Goal: Communication & Community: Answer question/provide support

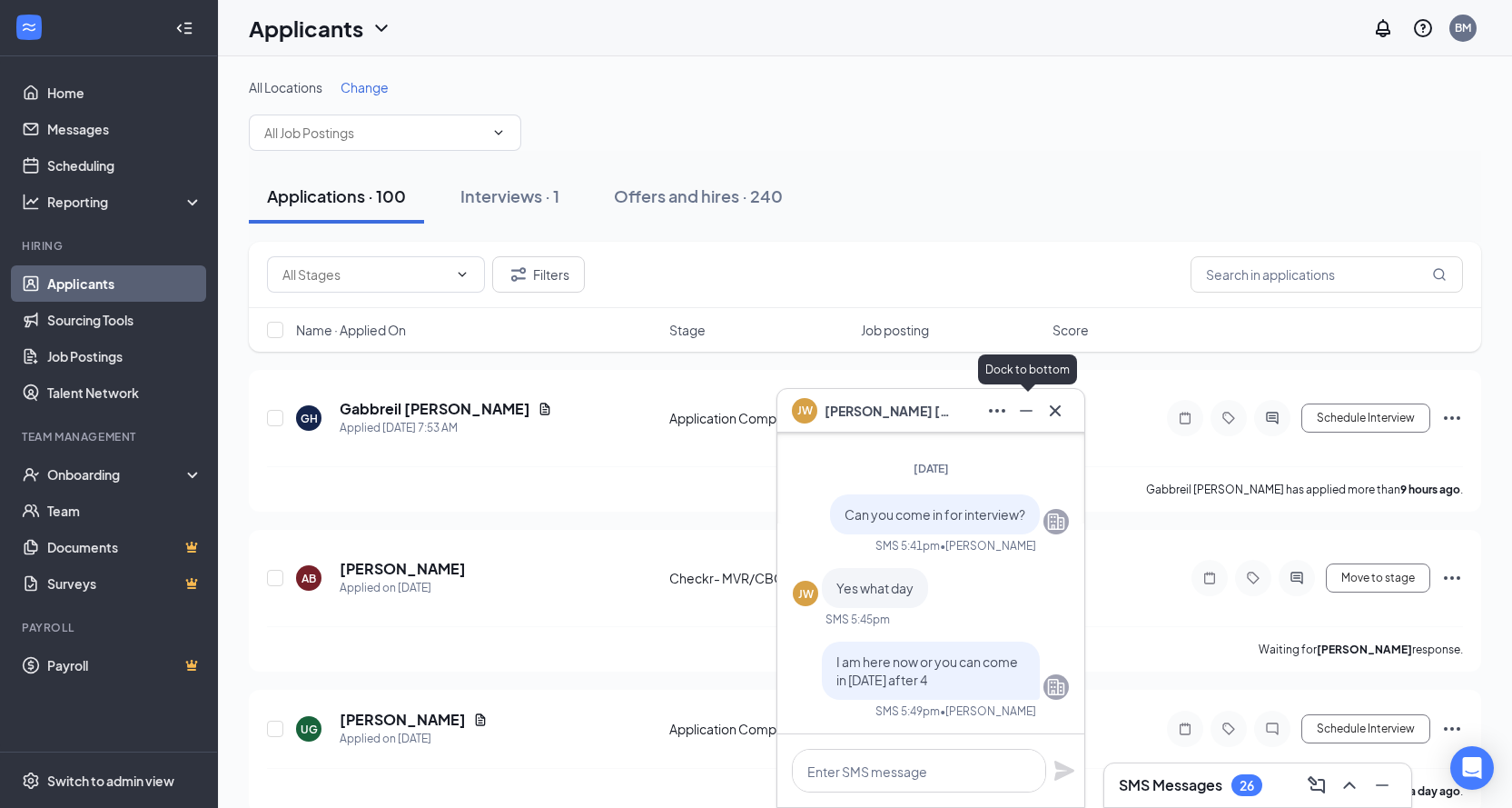
click at [1032, 415] on icon "Minimize" at bounding box center [1026, 410] width 22 height 22
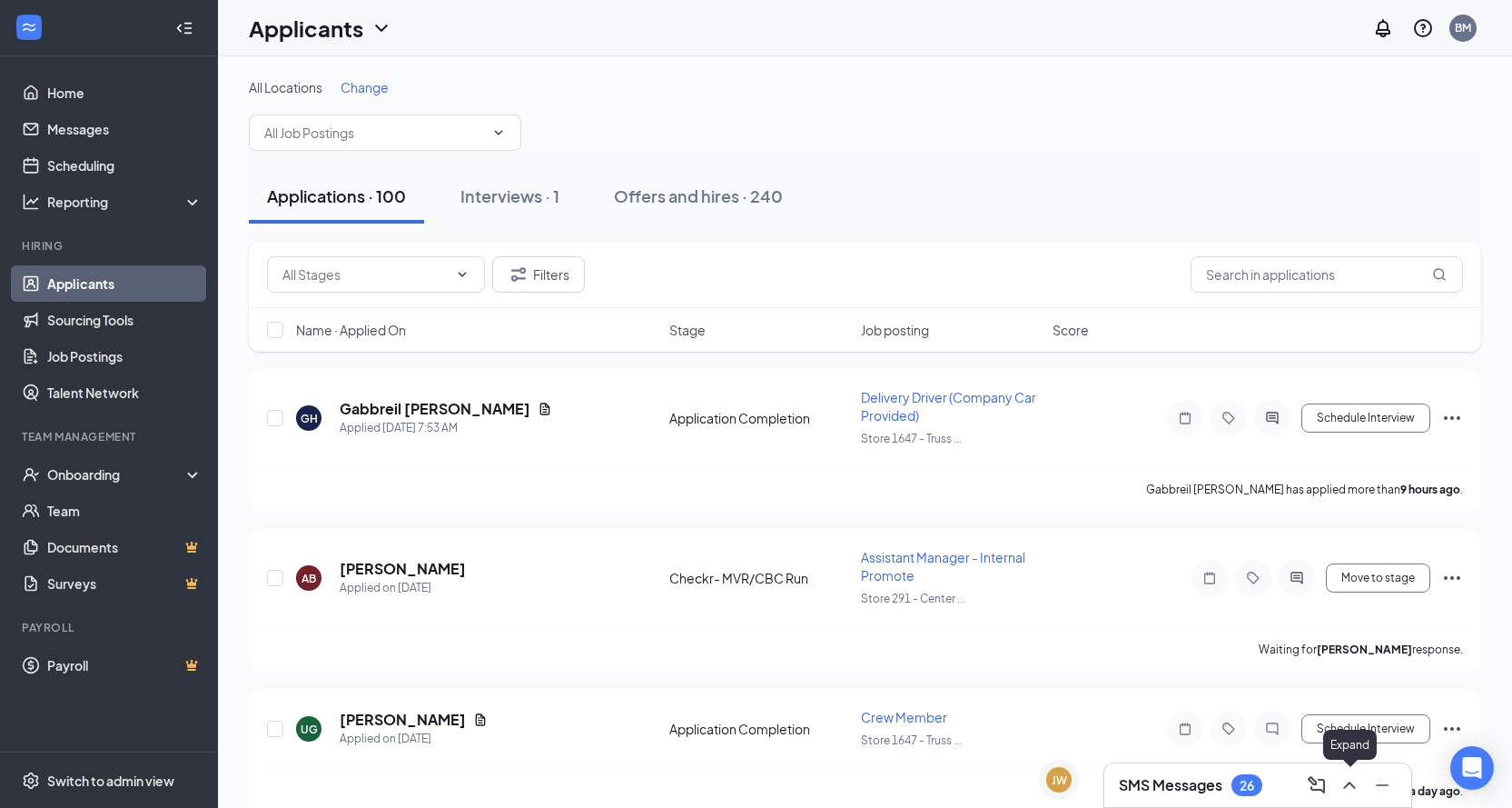
click at [1350, 788] on icon "ChevronUp" at bounding box center [1350, 785] width 22 height 22
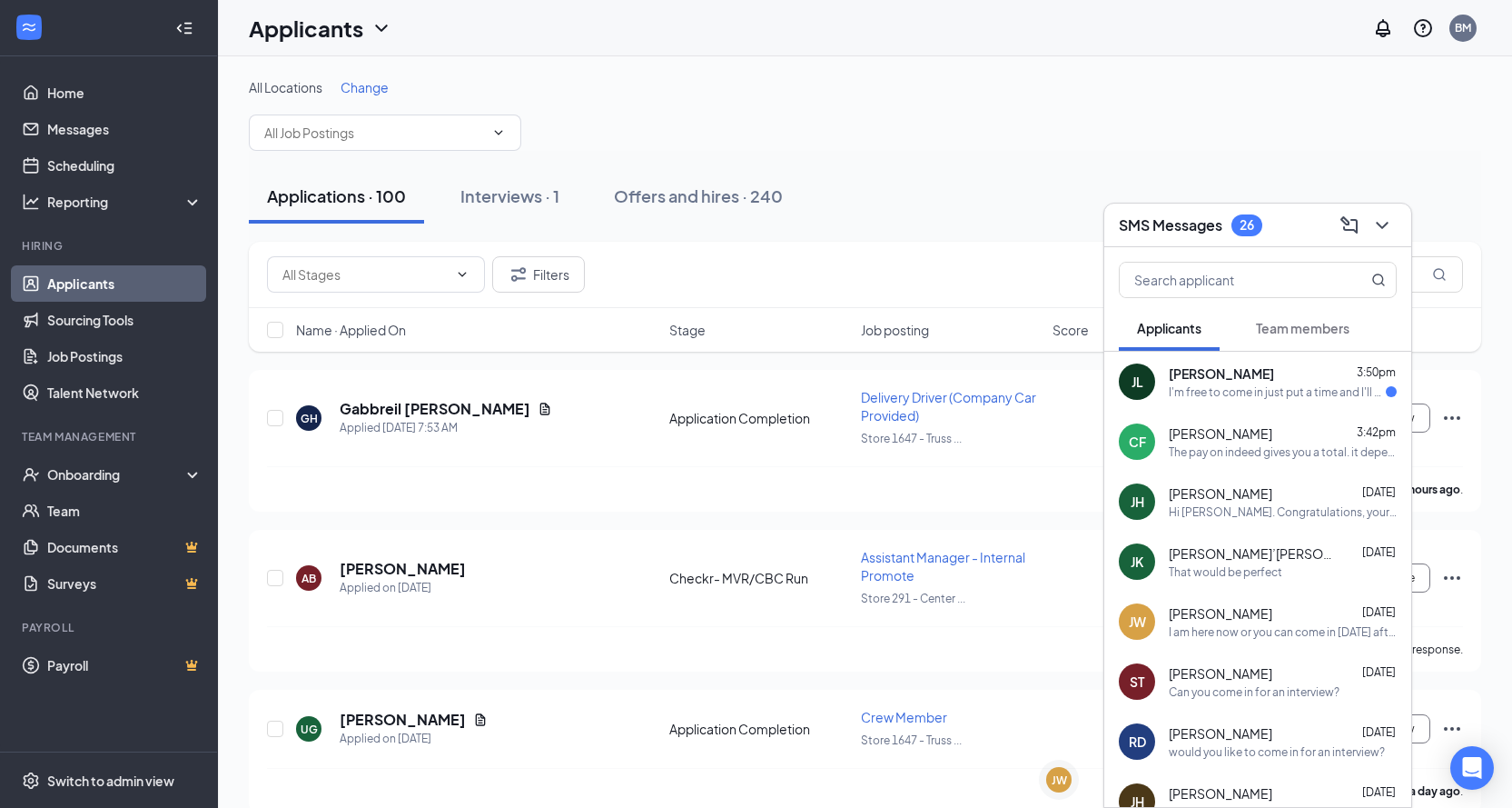
click at [1217, 390] on div "I'm free to come in just put a time and I'll come in" at bounding box center [1277, 393] width 217 height 16
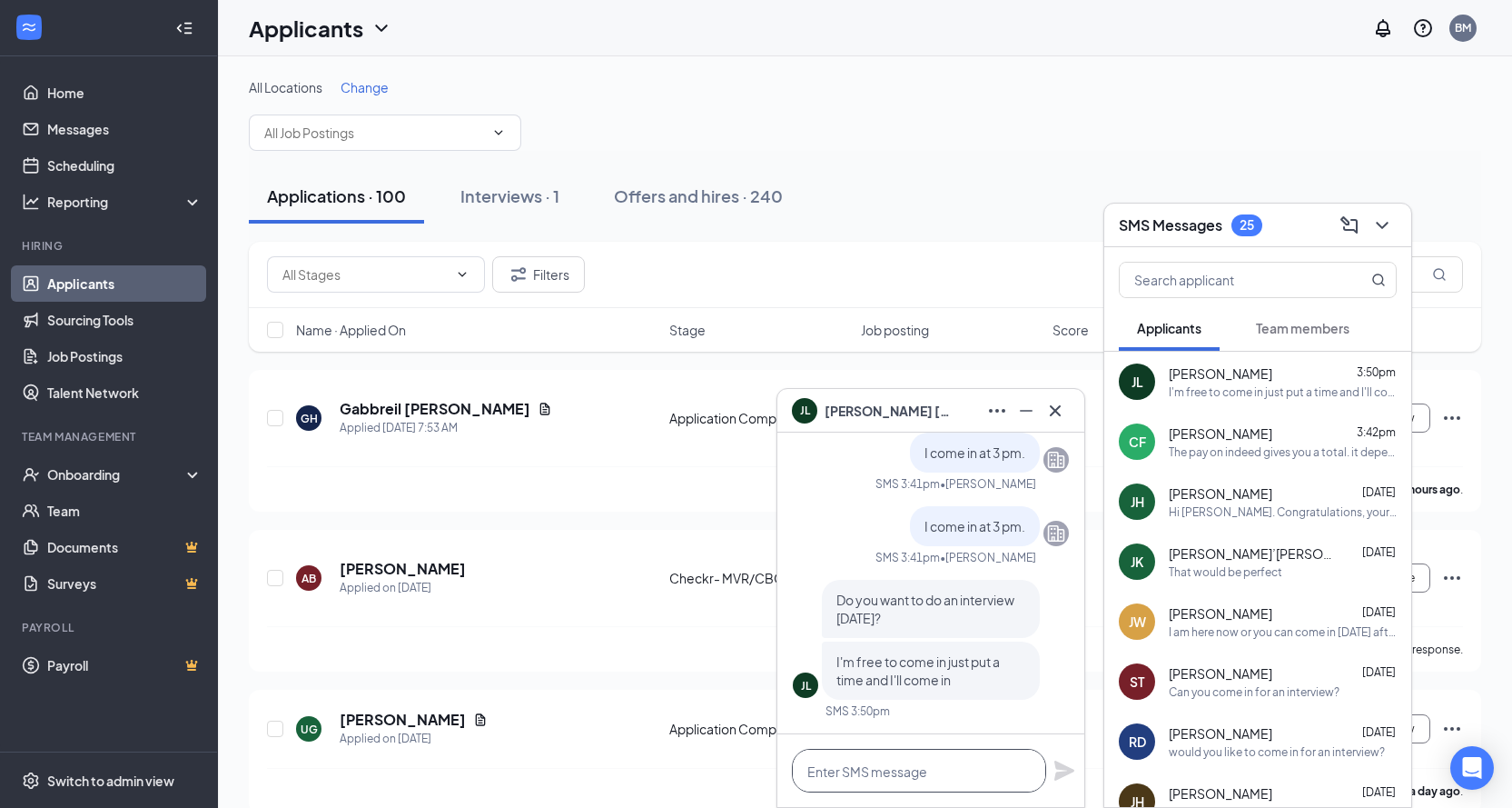
click at [904, 774] on textarea at bounding box center [918, 770] width 255 height 44
type textarea "yes you can come on in."
click at [1058, 770] on icon "Plane" at bounding box center [1064, 770] width 22 height 22
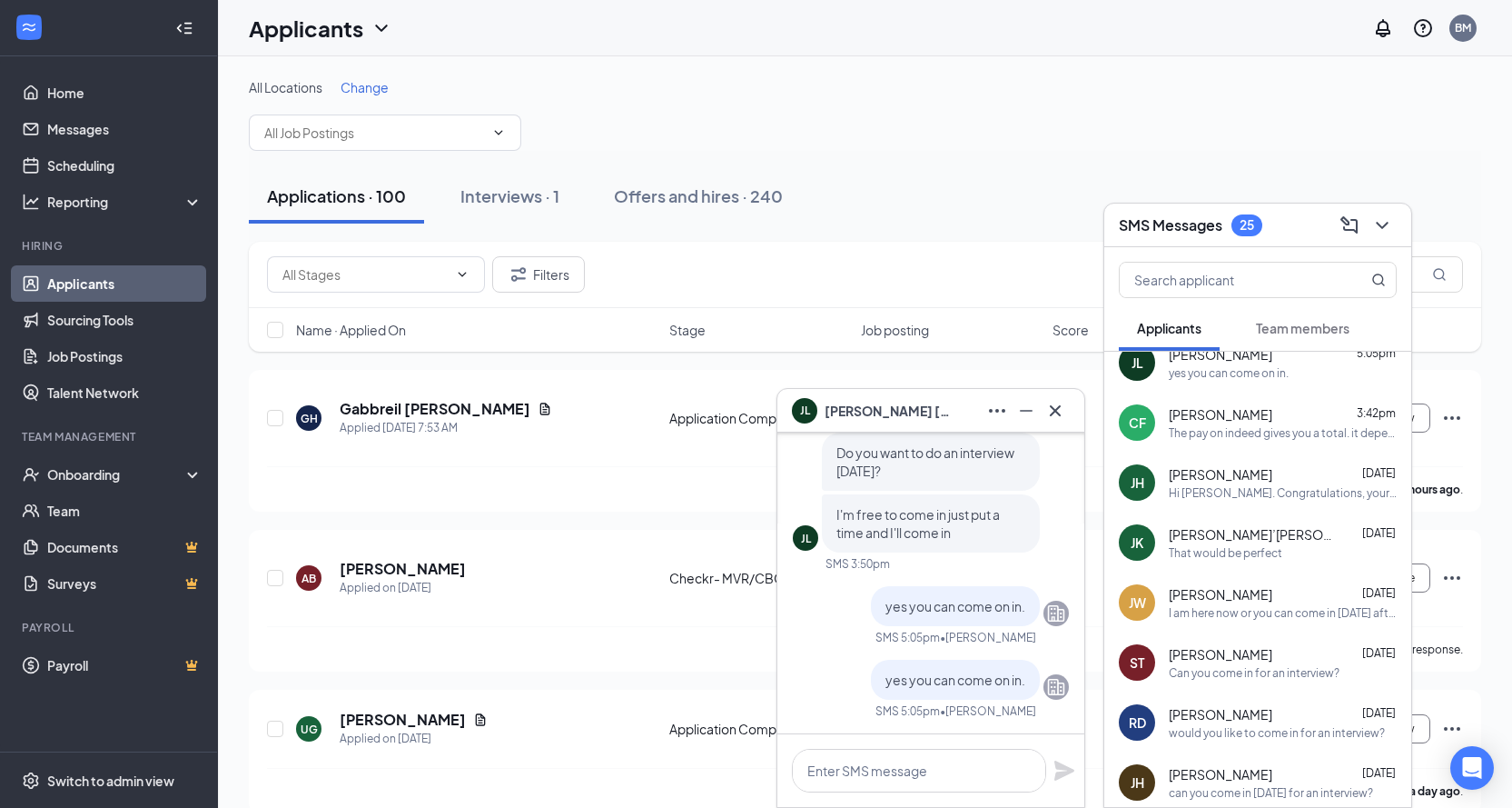
scroll to position [0, 0]
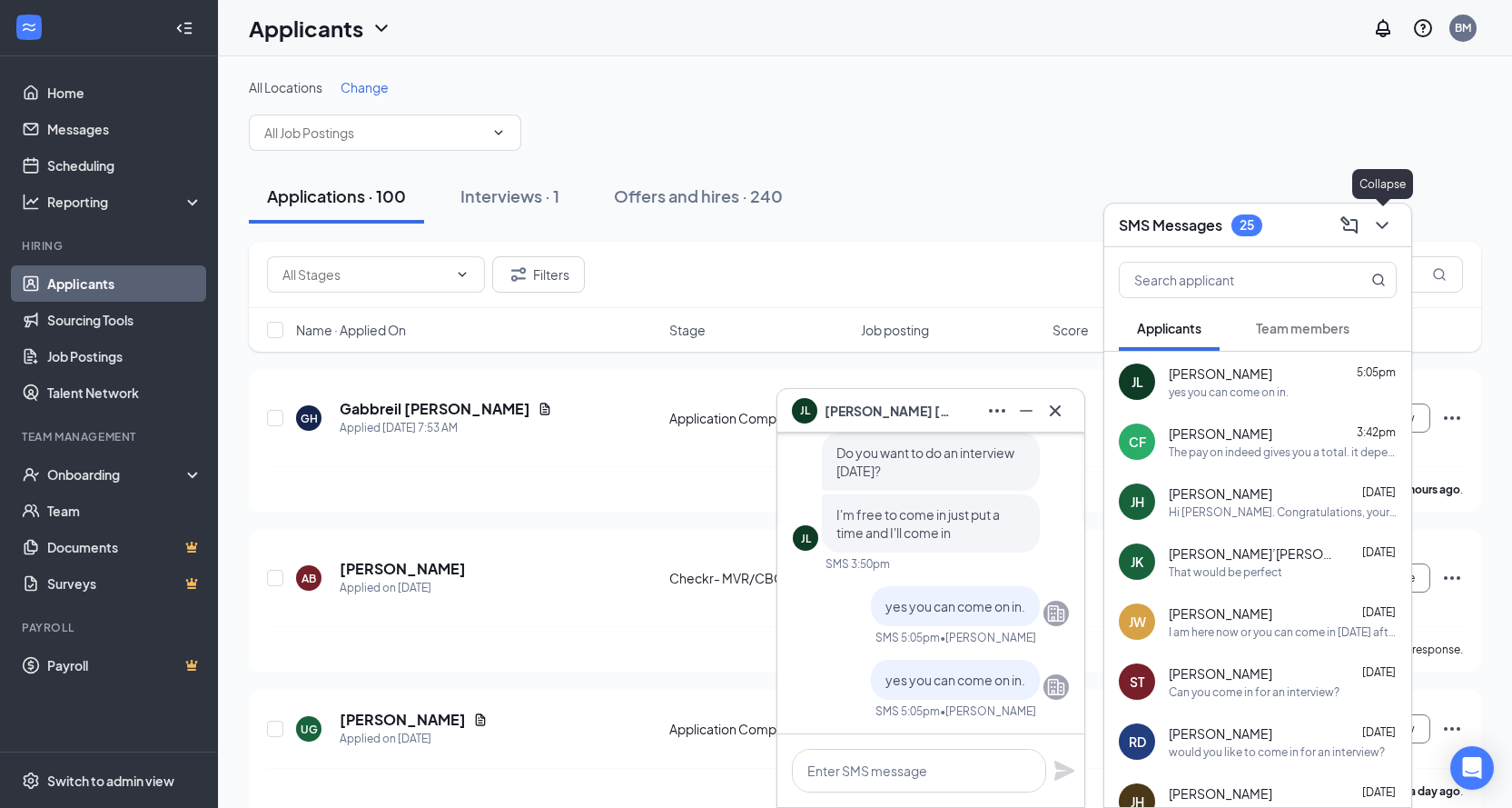
click at [1391, 224] on icon "ChevronDown" at bounding box center [1382, 225] width 22 height 22
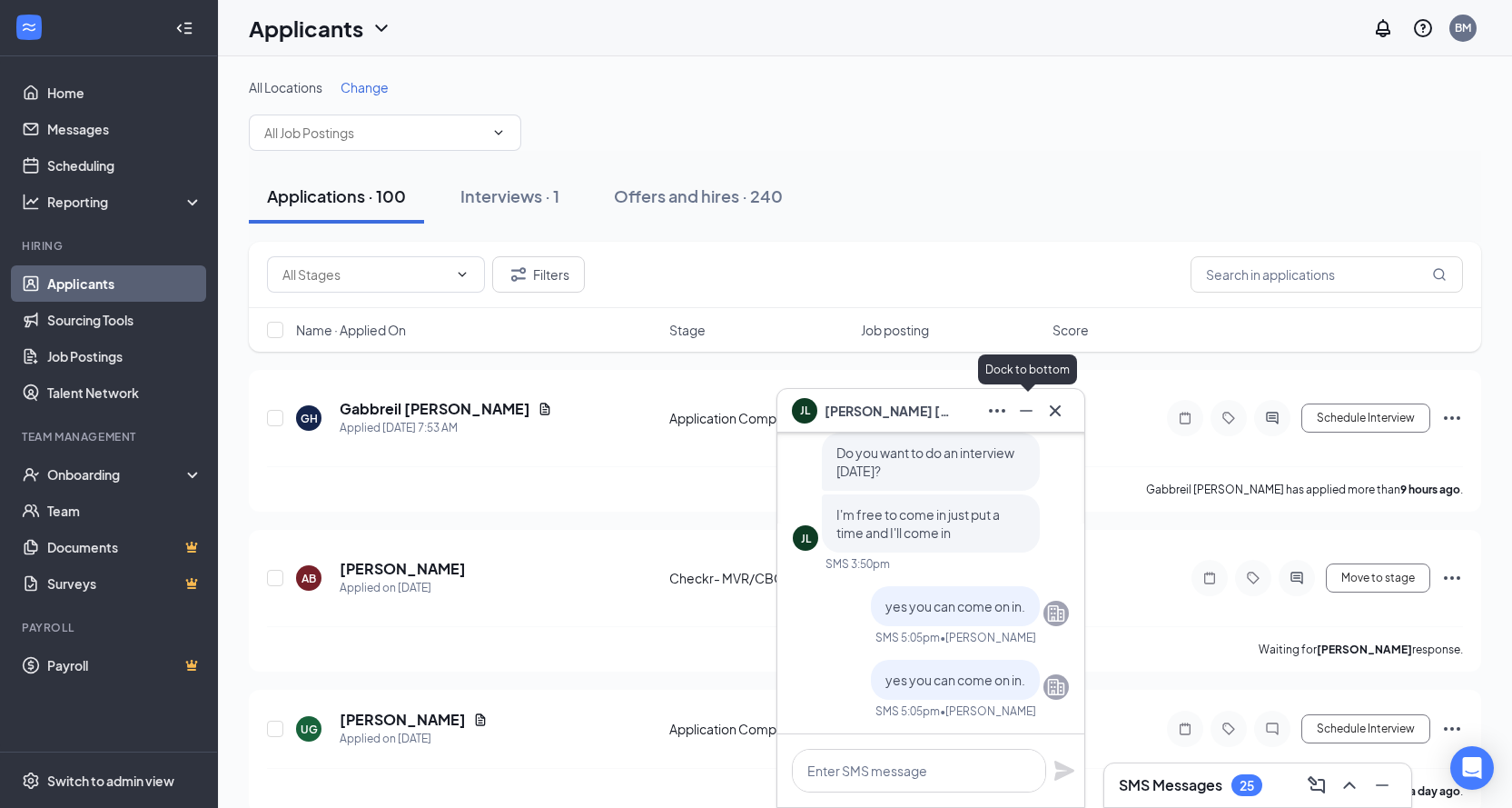
click at [1061, 410] on icon "Cross" at bounding box center [1055, 410] width 22 height 22
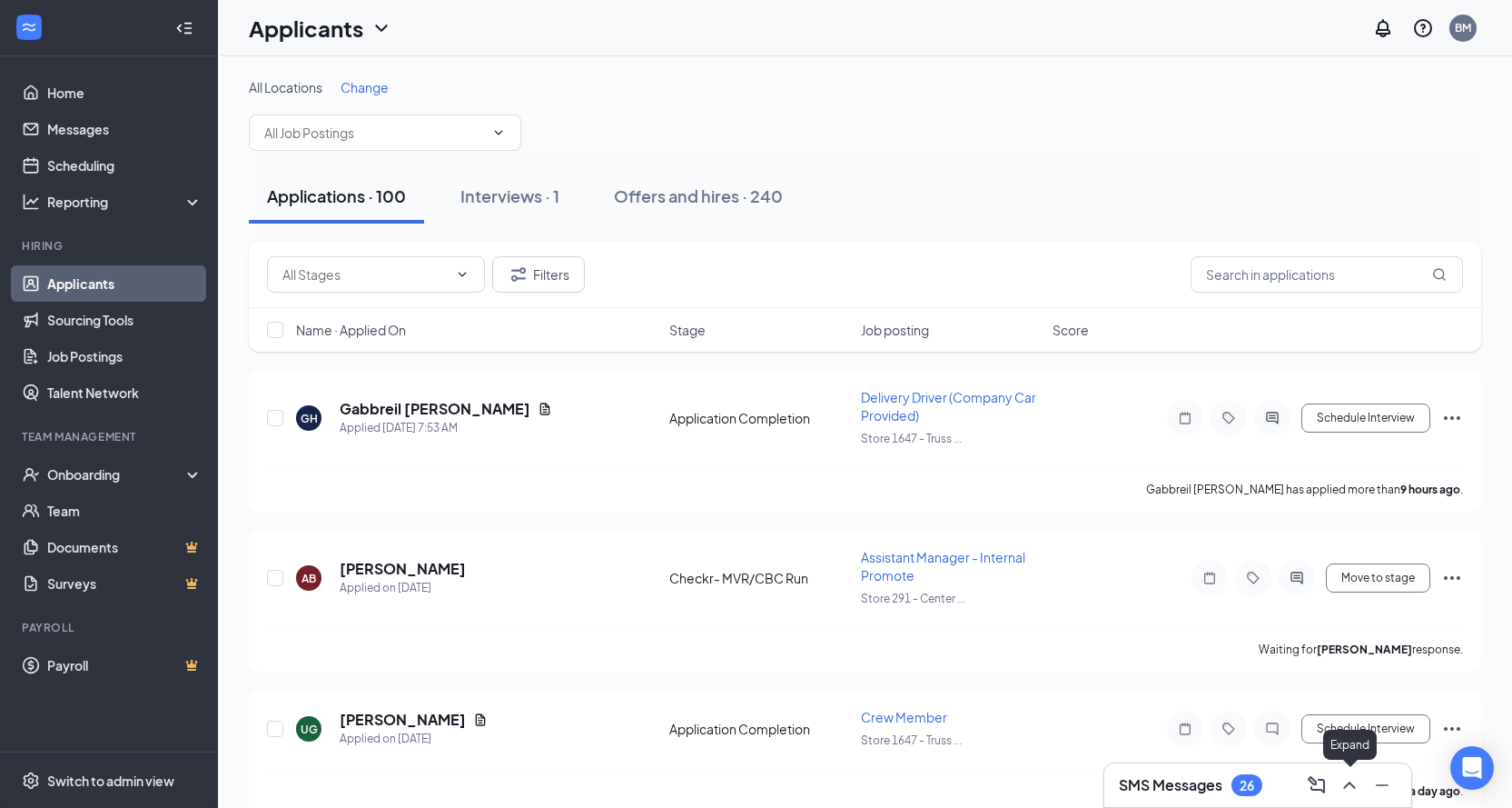
click at [1358, 789] on icon "ChevronUp" at bounding box center [1350, 785] width 22 height 22
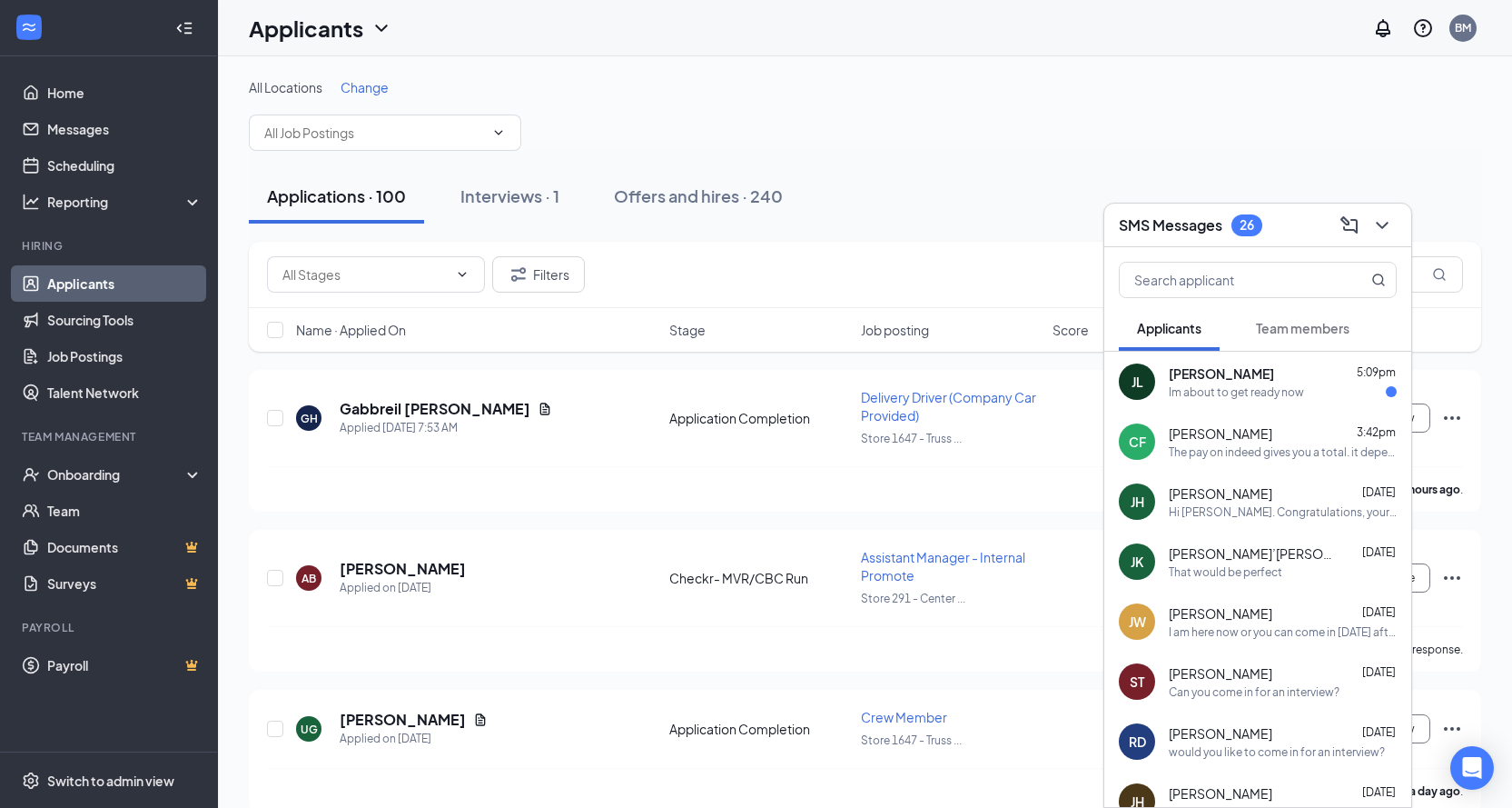
click at [1289, 397] on div "Im about to get ready now" at bounding box center [1237, 393] width 136 height 16
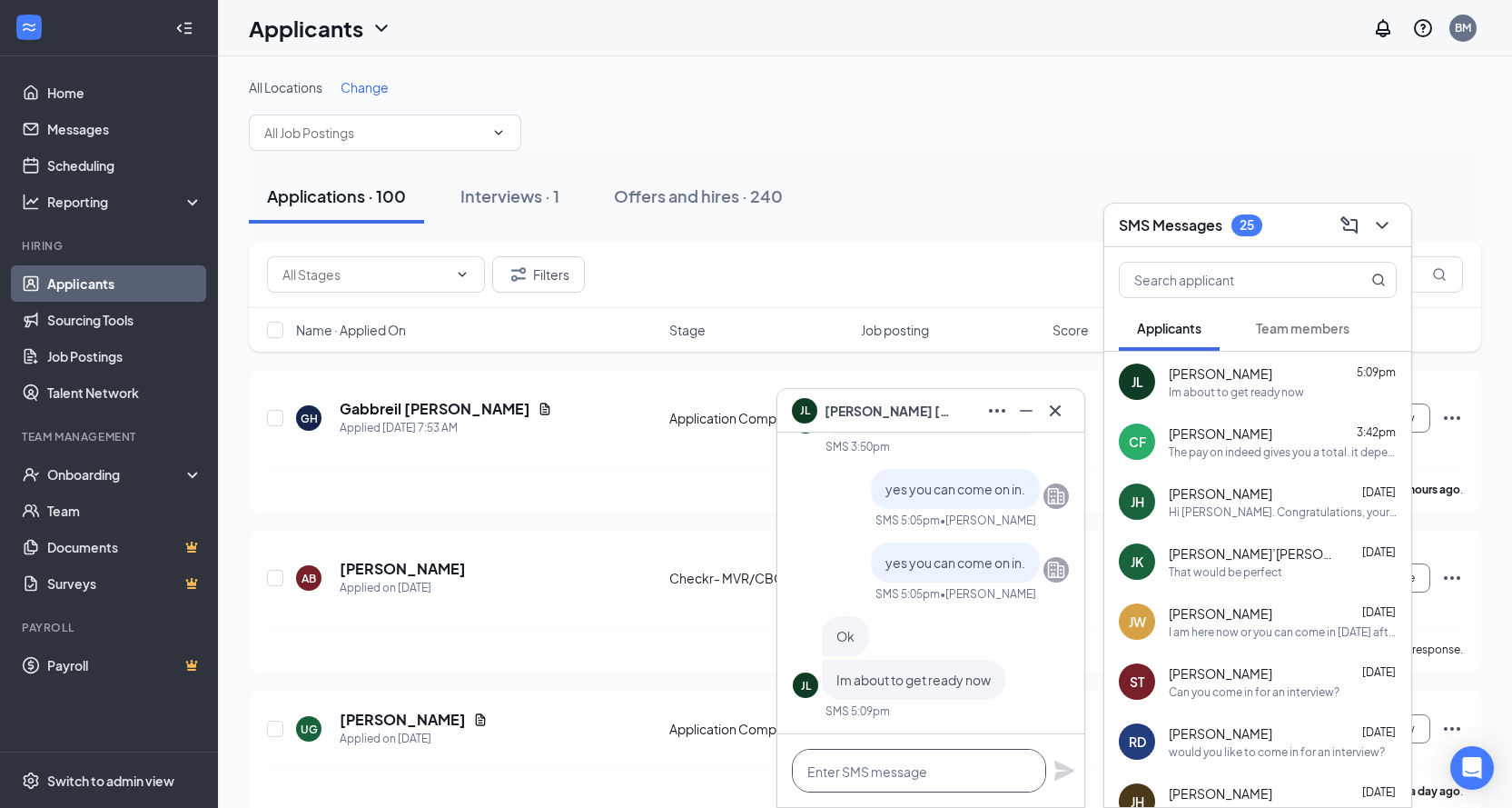
click at [929, 765] on textarea at bounding box center [918, 770] width 255 height 44
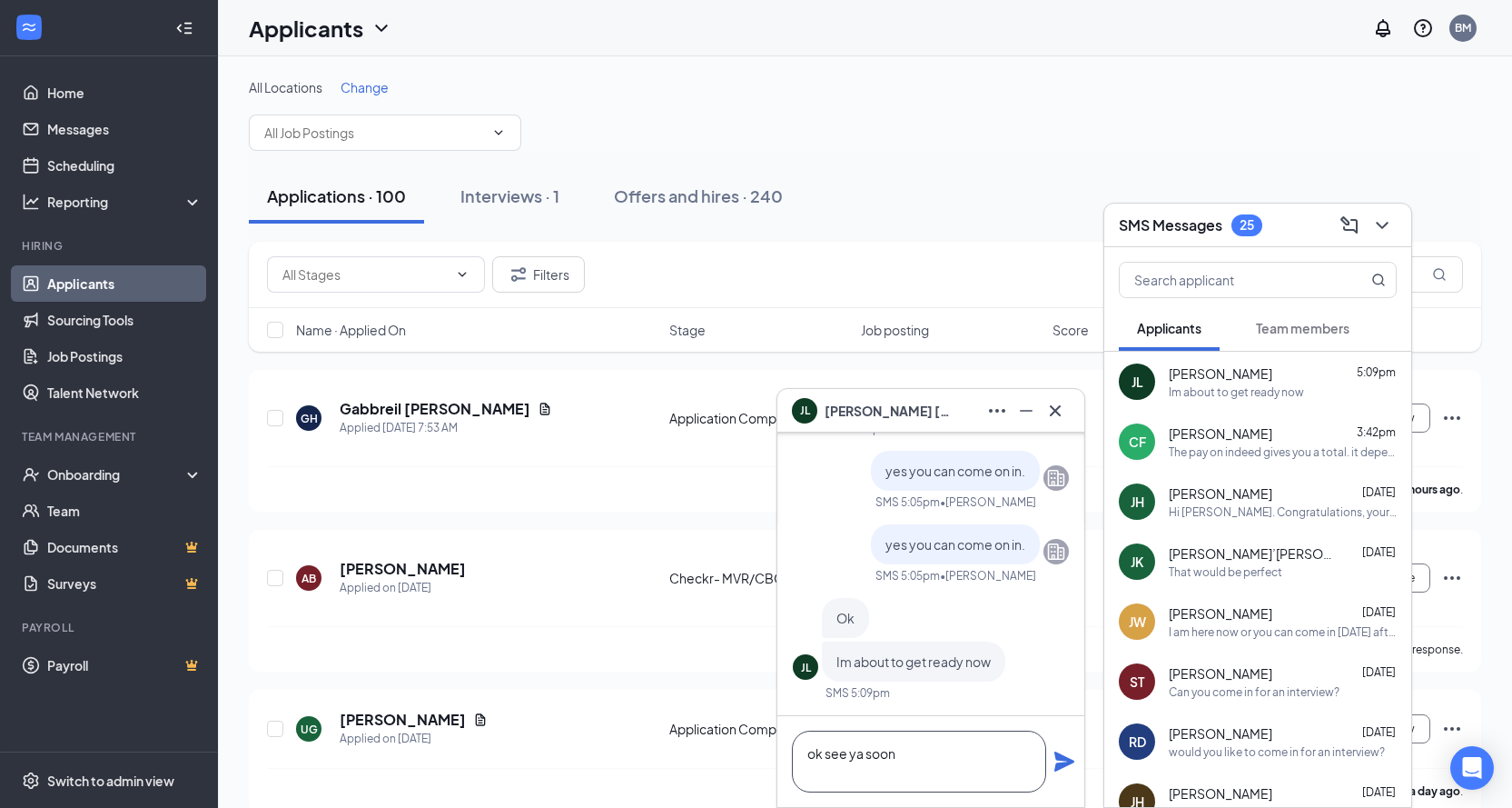
type textarea "ok see ya soon"
click at [1060, 761] on icon "Plane" at bounding box center [1064, 761] width 22 height 22
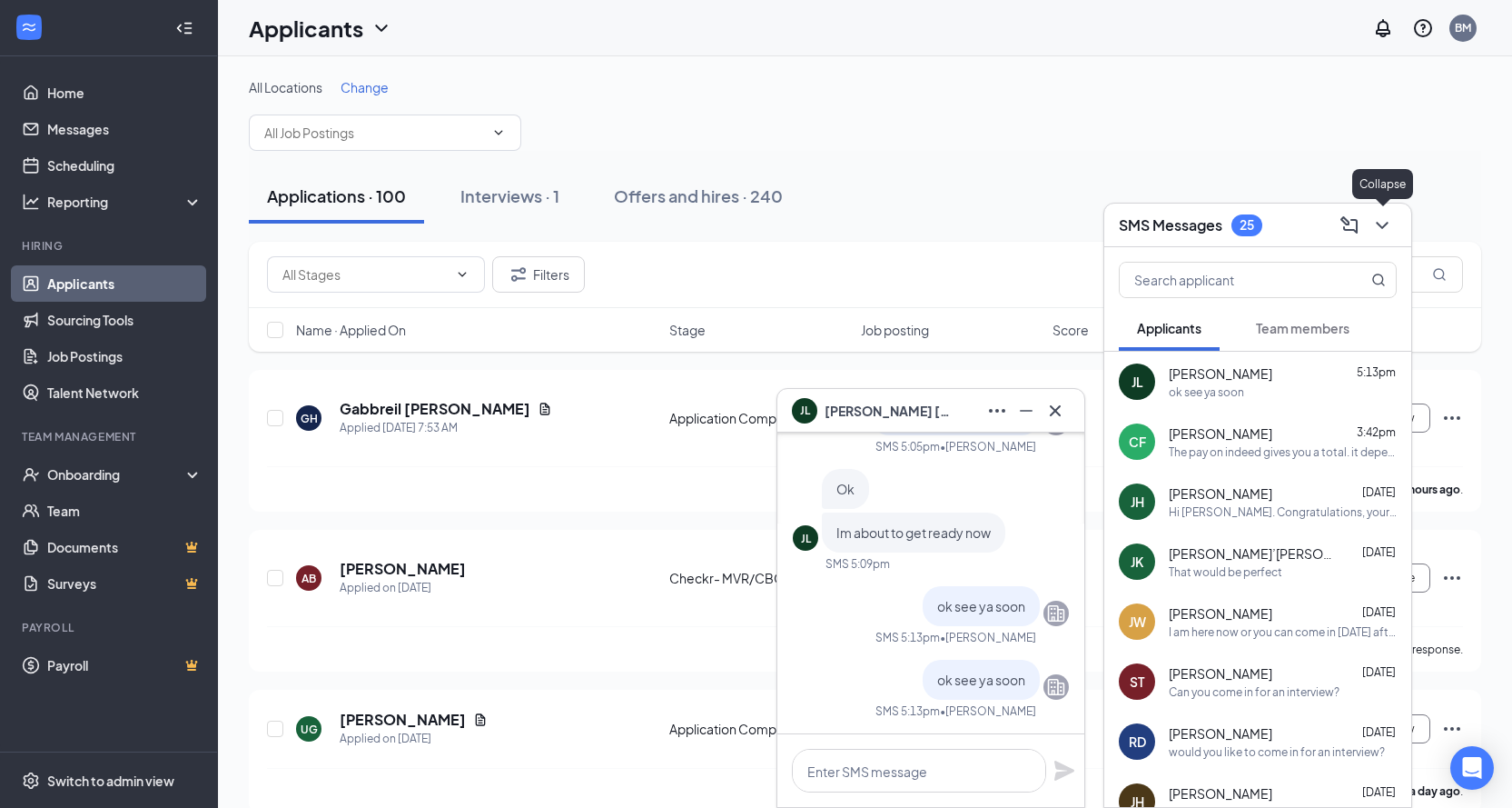
click at [1394, 231] on button at bounding box center [1382, 225] width 29 height 29
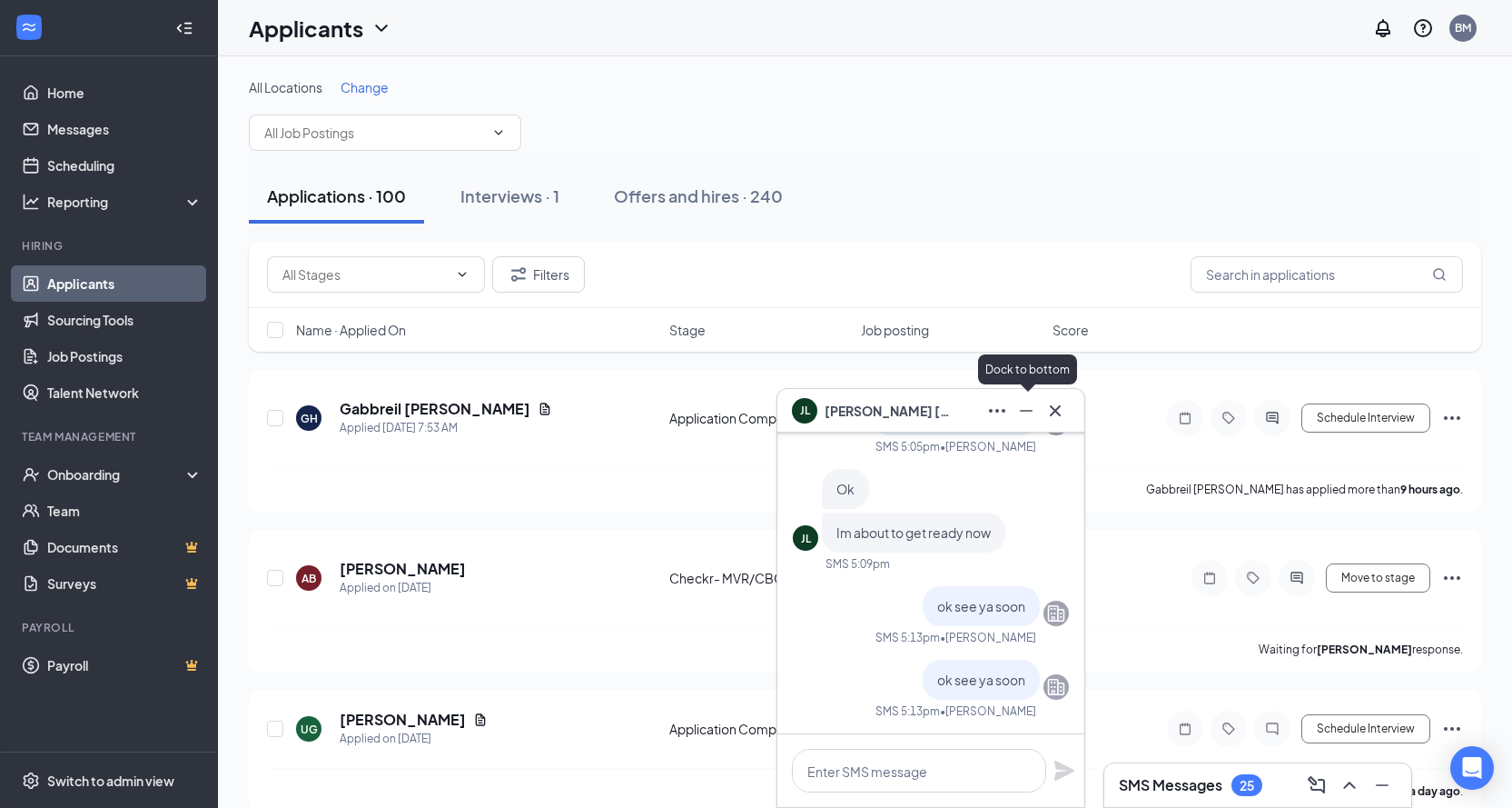
click at [1033, 420] on icon "Minimize" at bounding box center [1026, 410] width 22 height 22
